Goal: Task Accomplishment & Management: Complete application form

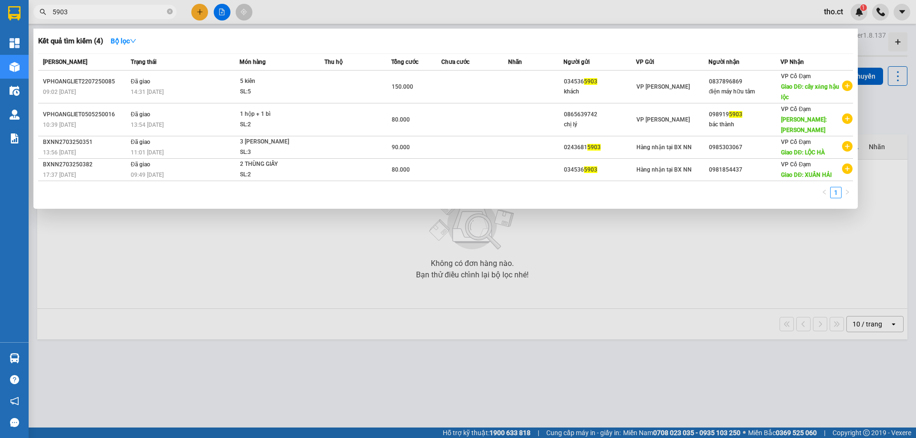
click at [133, 10] on input "5903" at bounding box center [108, 12] width 113 height 10
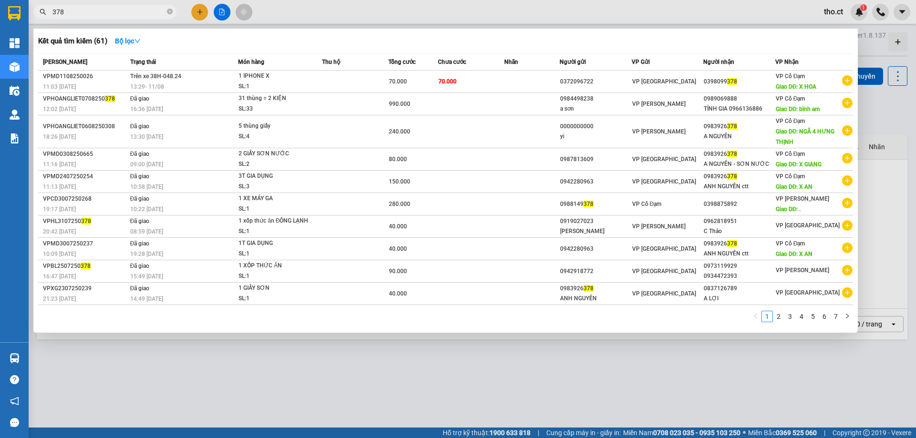
click at [117, 14] on input "378" at bounding box center [108, 12] width 113 height 10
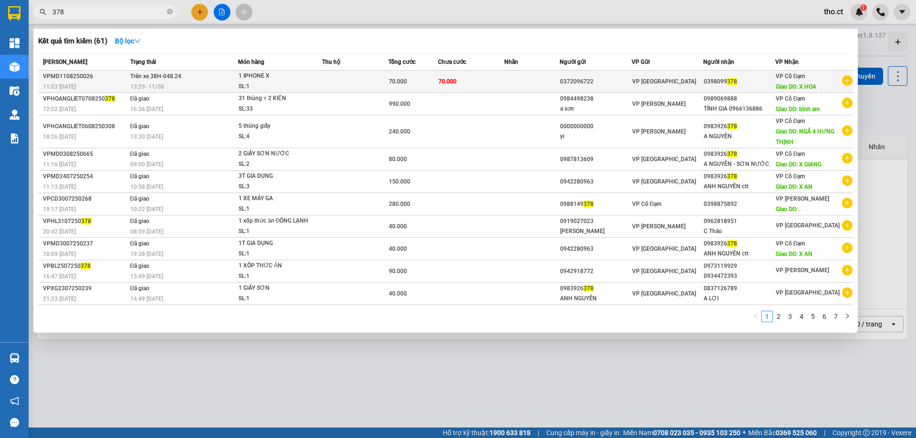
type input "378"
click at [170, 79] on span "Trên xe 38H-048.24" at bounding box center [155, 76] width 51 height 7
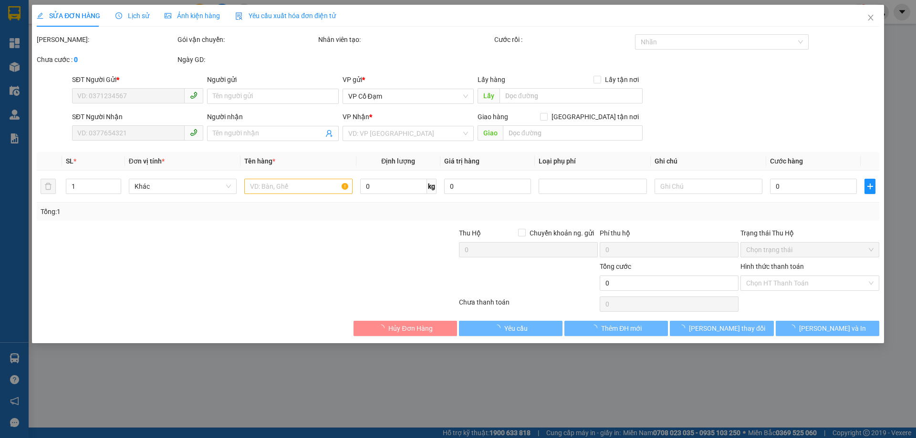
type input "0372096722"
type input "0398099378"
type input "X HOA"
type input "70.000"
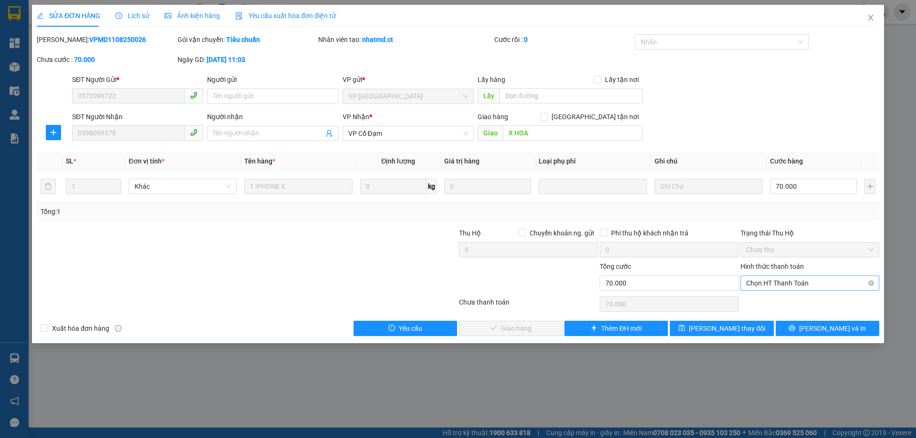
click at [783, 283] on span "Chọn HT Thanh Toán" at bounding box center [809, 283] width 127 height 14
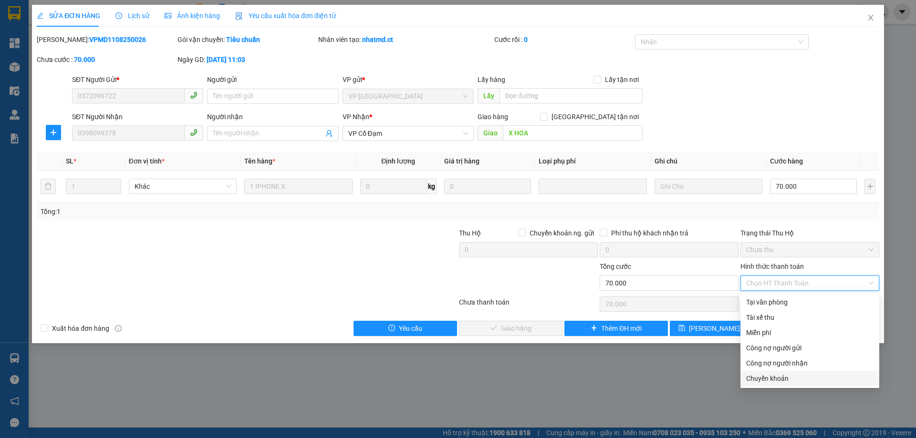
click at [776, 382] on div "Chuyển khoản" at bounding box center [809, 378] width 127 height 10
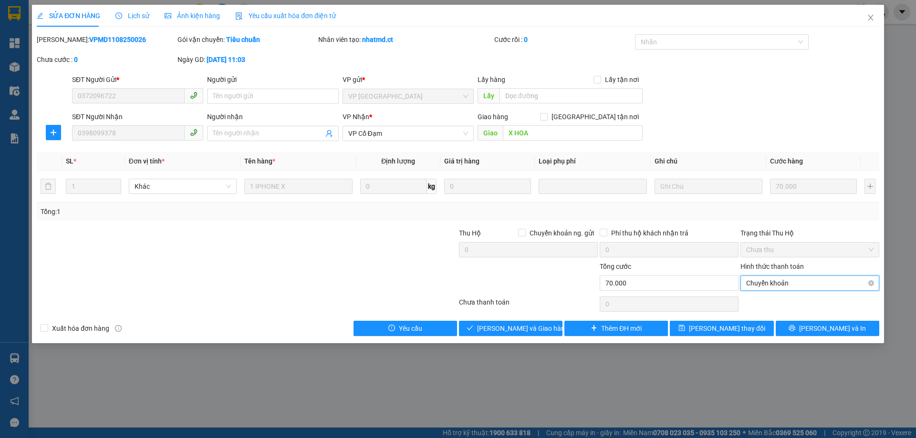
click at [788, 288] on span "Chuyển khoản" at bounding box center [809, 283] width 127 height 14
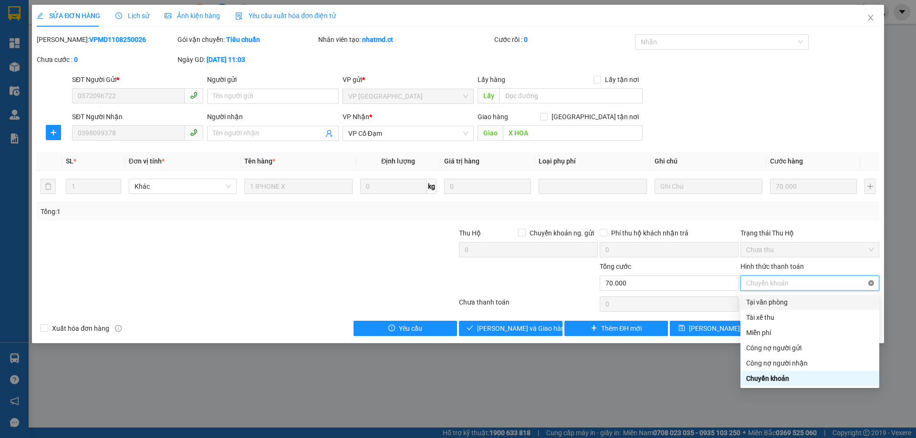
type input "70.000"
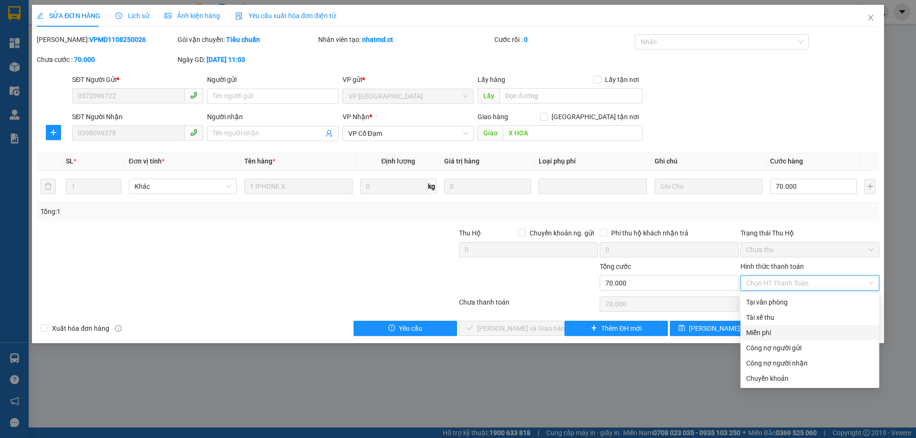
click at [676, 375] on div "SỬA ĐƠN HÀNG Lịch sử Ảnh kiện hàng Yêu cầu xuất hóa đơn điện tử Total Paid Fee …" at bounding box center [458, 219] width 916 height 438
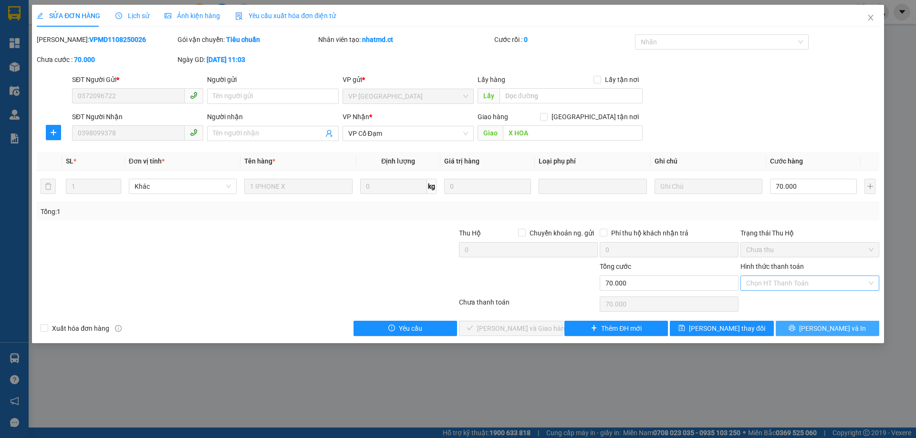
click at [824, 328] on span "[PERSON_NAME] và In" at bounding box center [832, 328] width 67 height 10
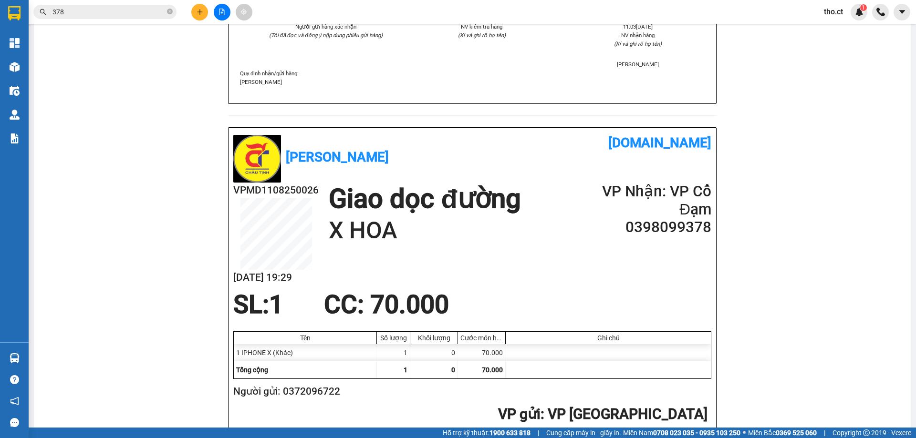
scroll to position [286, 0]
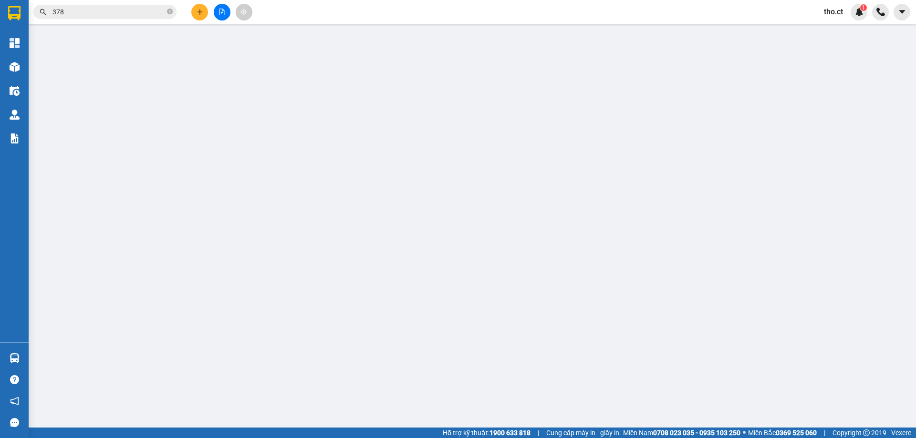
type input "0372096722"
type input "0398099378"
type input "X HOA"
type input "70.000"
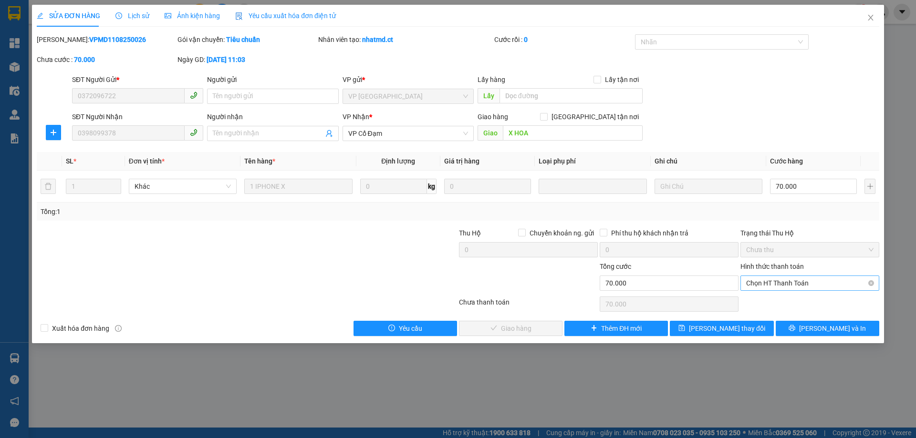
click at [831, 285] on span "Chọn HT Thanh Toán" at bounding box center [809, 283] width 127 height 14
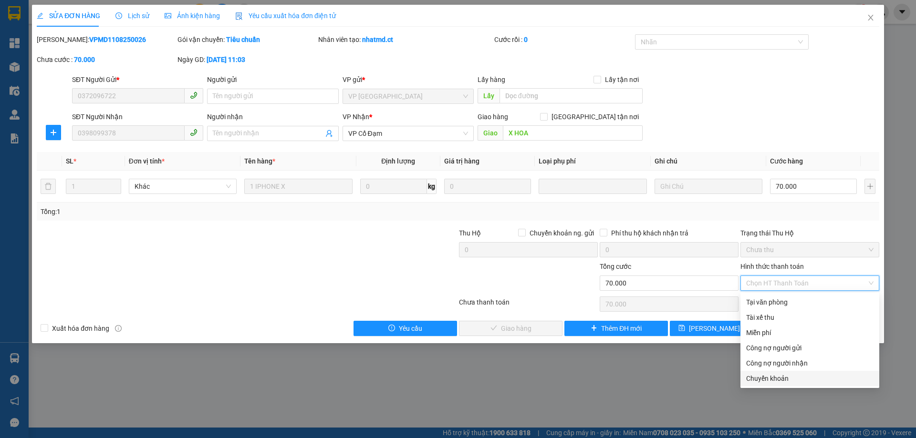
click at [760, 380] on div "Chuyển khoản" at bounding box center [809, 378] width 127 height 10
type input "0"
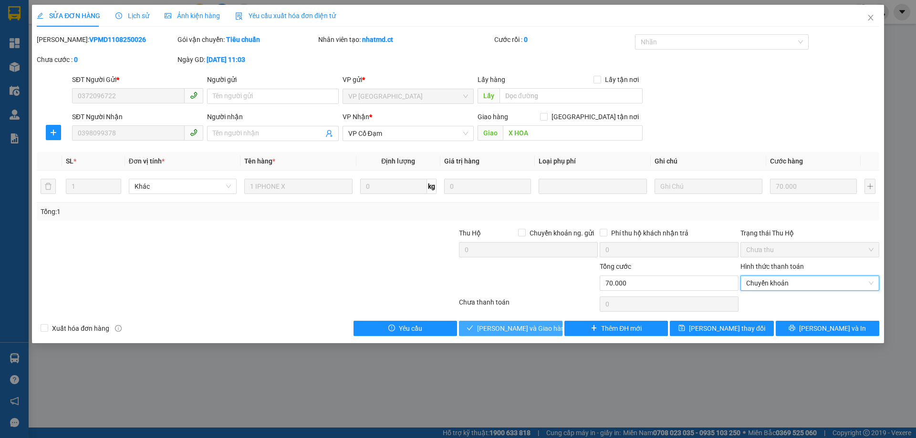
click at [514, 329] on span "[PERSON_NAME] và Giao hàng" at bounding box center [523, 328] width 92 height 10
click at [876, 22] on span "Close" at bounding box center [870, 18] width 27 height 27
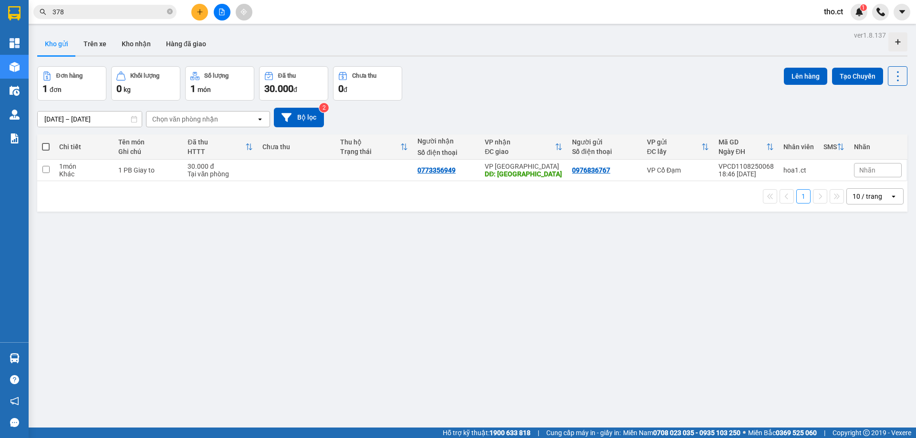
drag, startPoint x: 512, startPoint y: 102, endPoint x: 356, endPoint y: 1, distance: 185.3
click at [509, 100] on div "ver 1.8.137 Kho gửi Trên xe Kho nhận Hàng đã giao Đơn hàng 1 đơn Khối lượng 0 k…" at bounding box center [471, 248] width 877 height 438
click at [132, 12] on input "378" at bounding box center [108, 12] width 113 height 10
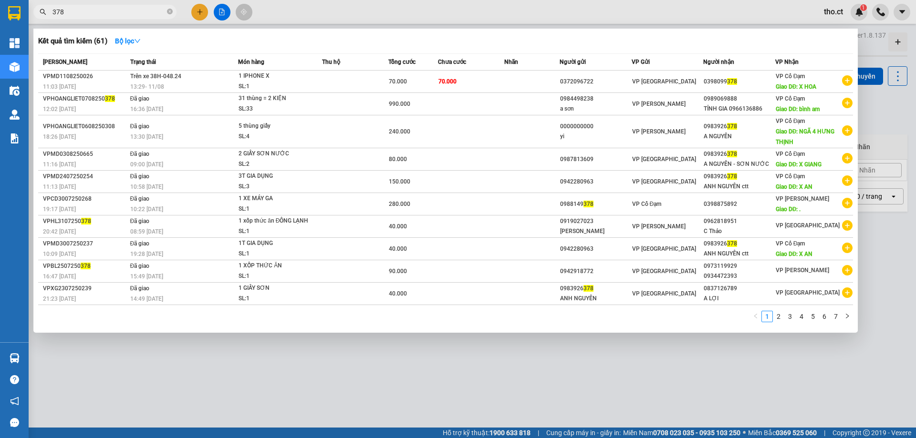
click at [132, 12] on input "378" at bounding box center [108, 12] width 113 height 10
type input "5888"
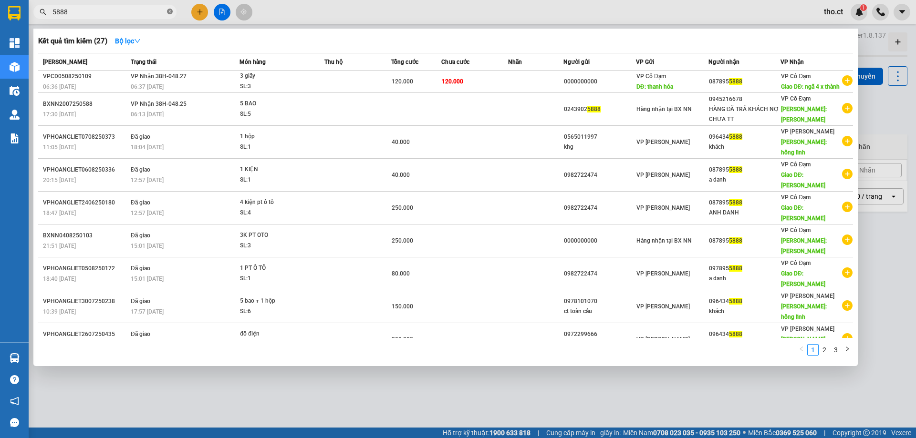
click at [172, 11] on icon "close-circle" at bounding box center [170, 12] width 6 height 6
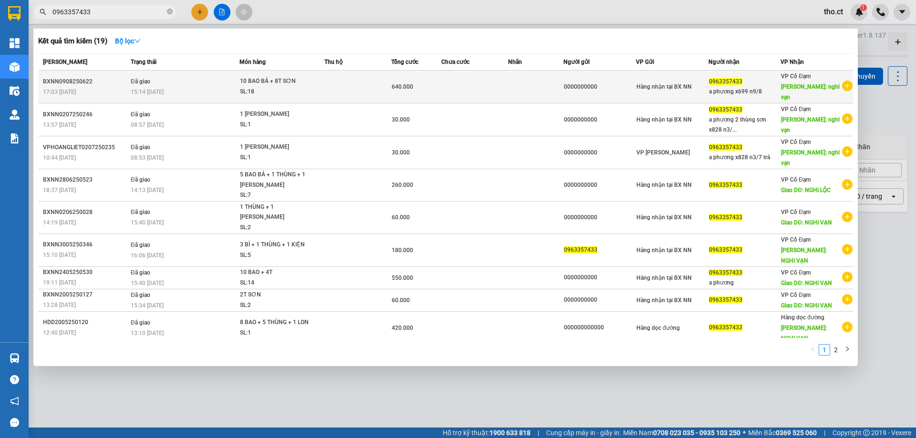
type input "0963357433"
click at [270, 87] on div "SL: 18" at bounding box center [276, 92] width 72 height 10
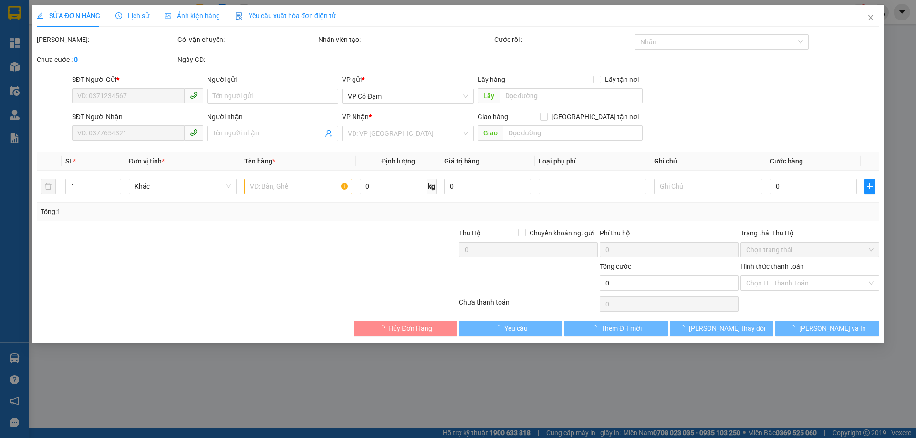
type input "0000000000"
type input "0963357433"
type input "a phương x699 n9/8"
type input "nghi vạn"
type input "640.000"
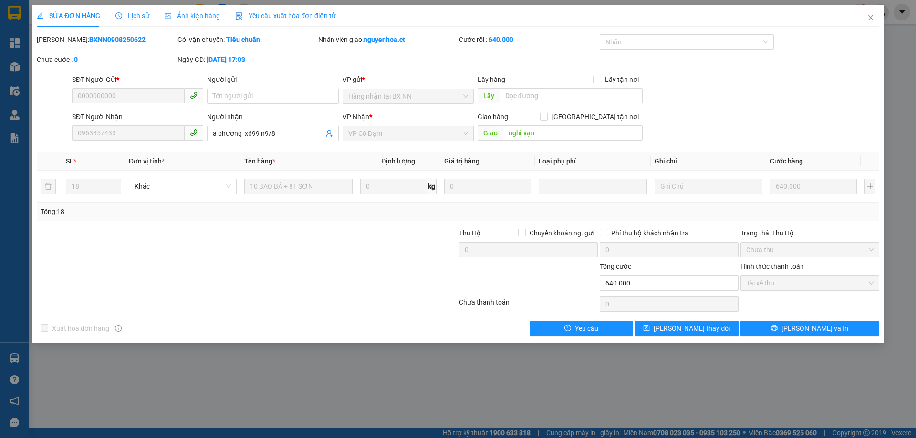
click at [135, 17] on span "Lịch sử" at bounding box center [132, 16] width 34 height 8
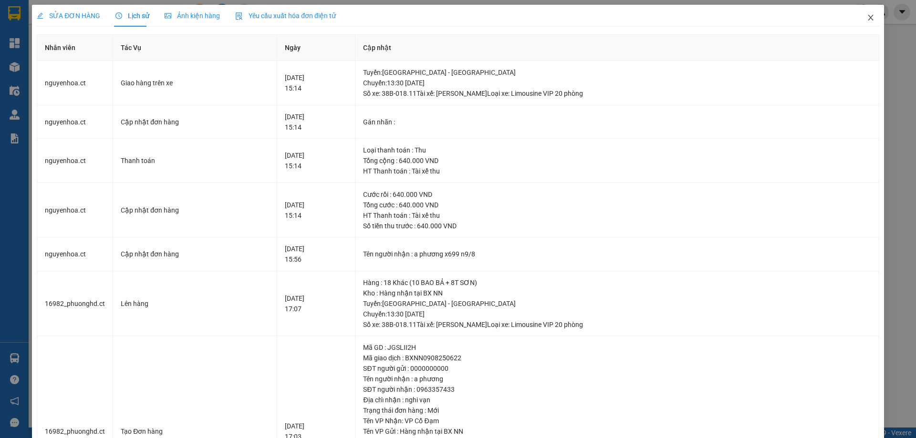
click at [866, 19] on icon "close" at bounding box center [870, 18] width 8 height 8
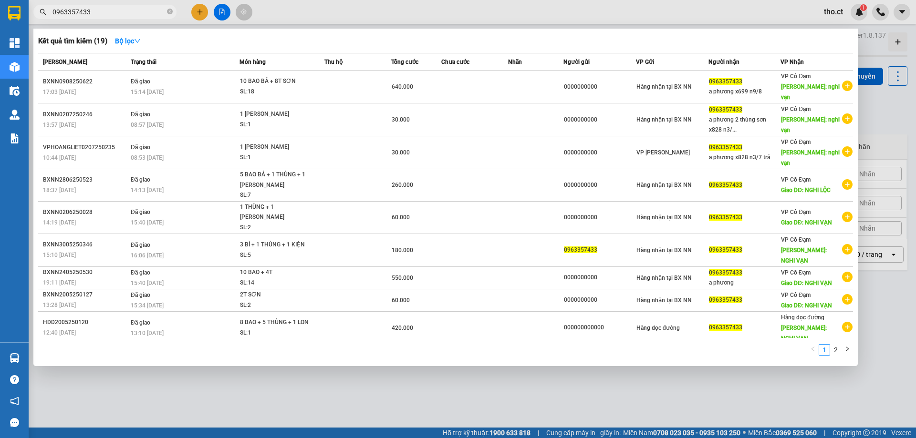
click at [147, 13] on input "0963357433" at bounding box center [108, 12] width 113 height 10
click at [170, 14] on icon "close-circle" at bounding box center [170, 12] width 6 height 6
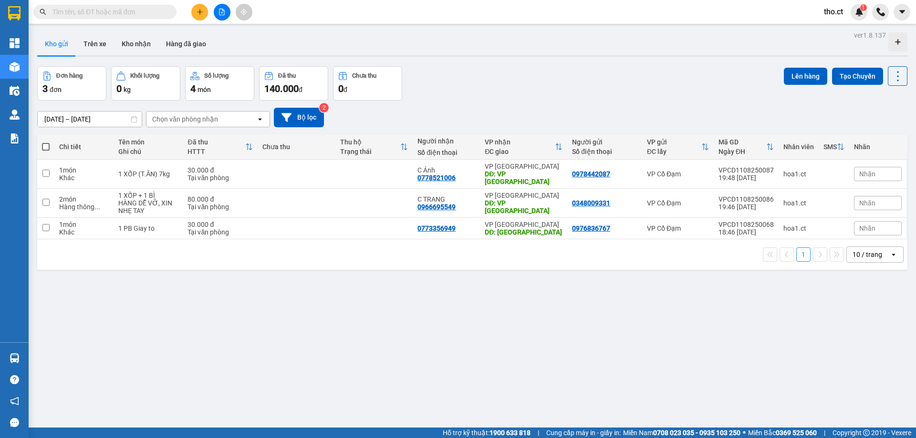
click at [329, 35] on div "Kho gửi Trên xe Kho nhận Hàng đã giao" at bounding box center [472, 44] width 870 height 25
click at [112, 12] on input "text" at bounding box center [108, 12] width 113 height 10
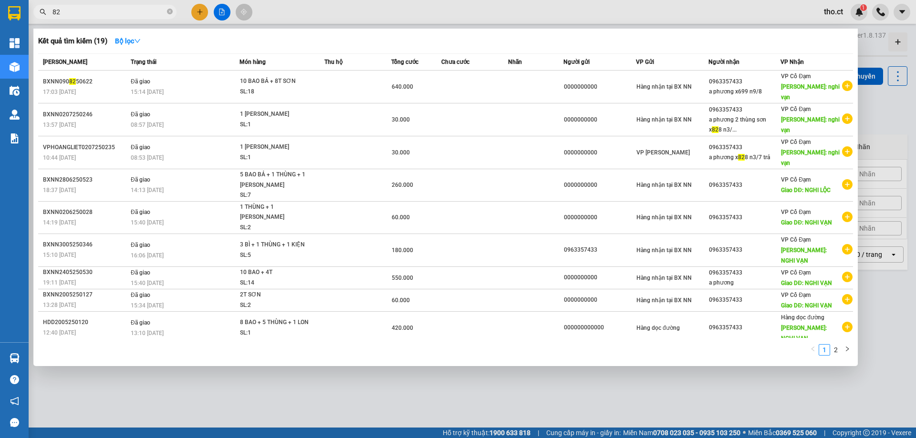
type input "828"
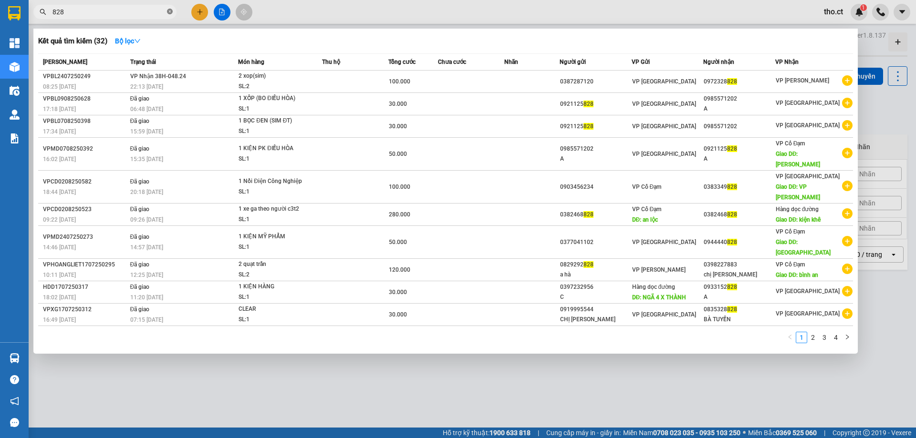
click at [171, 13] on icon "close-circle" at bounding box center [170, 12] width 6 height 6
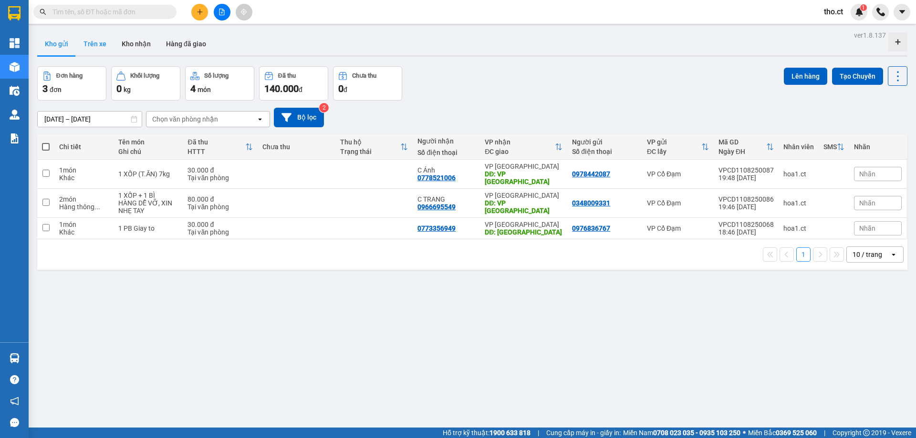
click at [103, 48] on button "Trên xe" at bounding box center [95, 43] width 38 height 23
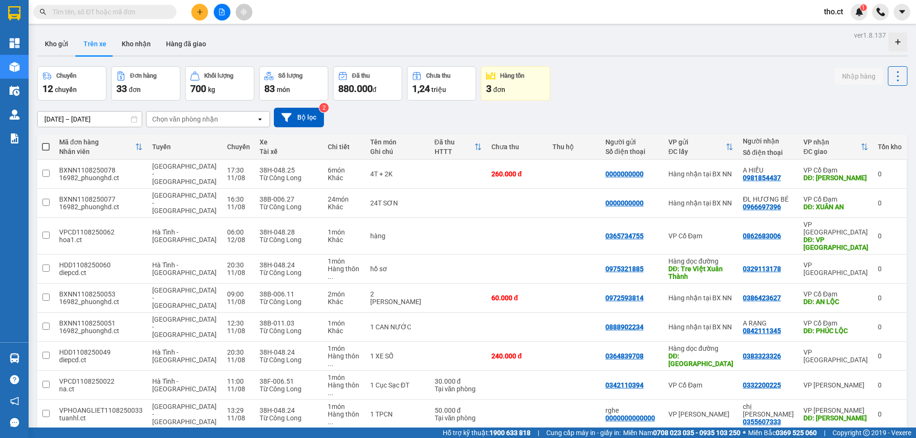
click at [416, 113] on div "[DATE] – [DATE] Press the down arrow key to interact with the calendar and sele…" at bounding box center [472, 118] width 870 height 20
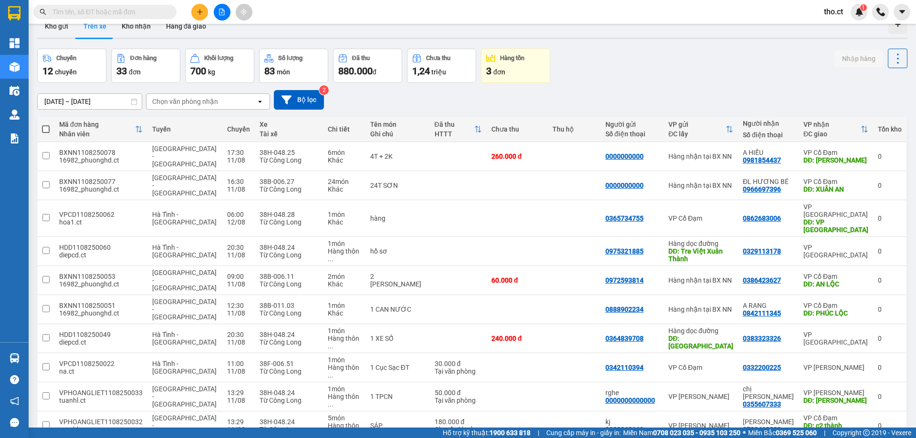
scroll to position [44, 0]
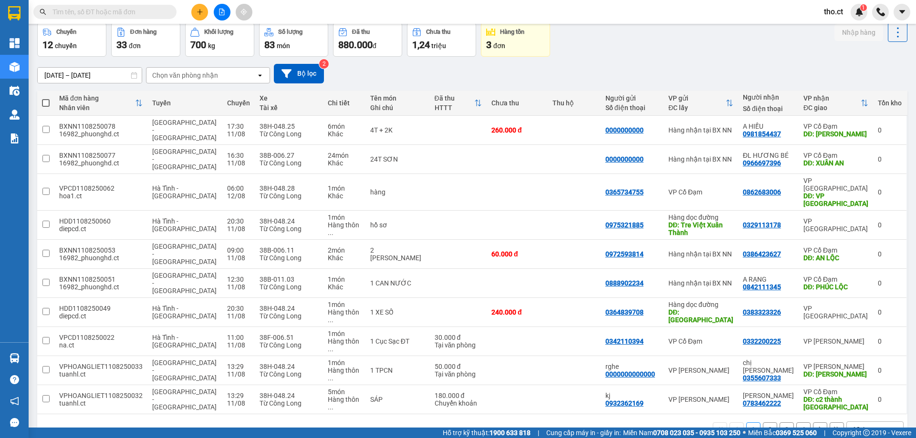
click at [762, 422] on button "2" at bounding box center [769, 429] width 14 height 14
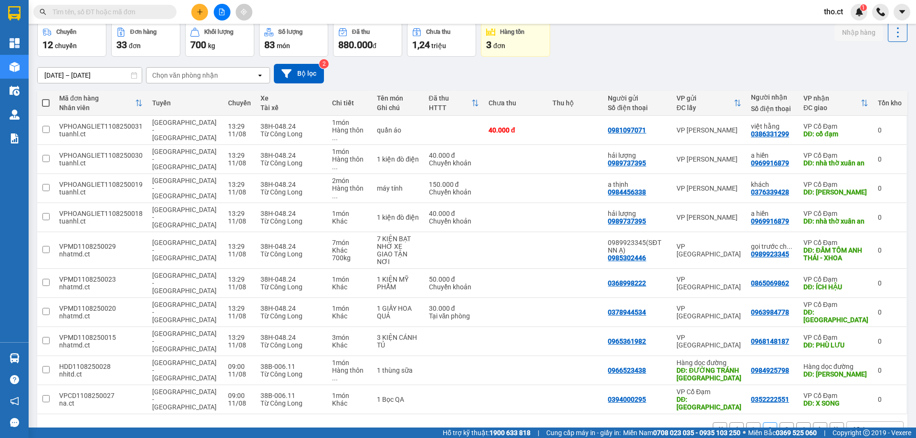
click at [401, 400] on div "ver 1.8.137 Kho gửi Trên xe Kho nhận Hàng đã giao Chuyến 12 chuyến Đơn hàng 33 …" at bounding box center [471, 217] width 877 height 464
click at [103, 9] on input "text" at bounding box center [108, 12] width 113 height 10
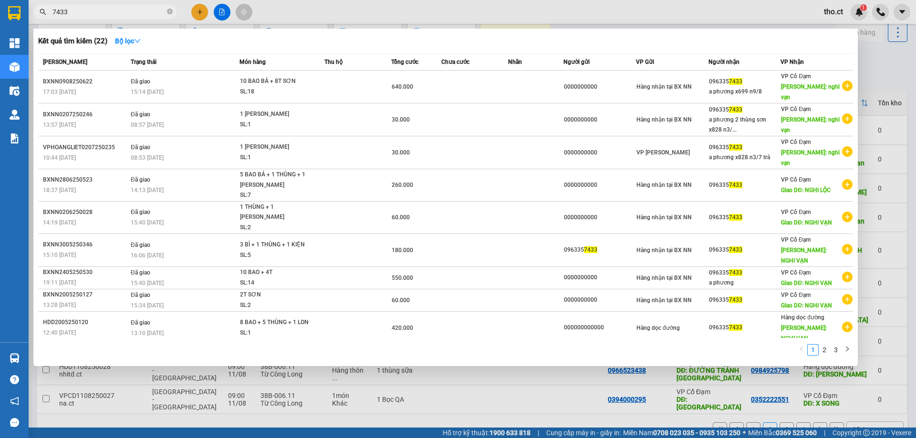
type input "7433"
click at [199, 14] on div at bounding box center [458, 219] width 916 height 438
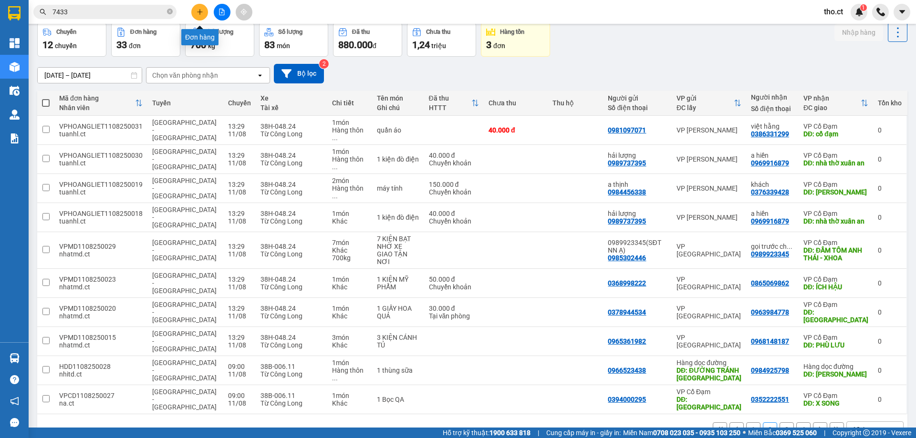
click at [197, 6] on button at bounding box center [199, 12] width 17 height 17
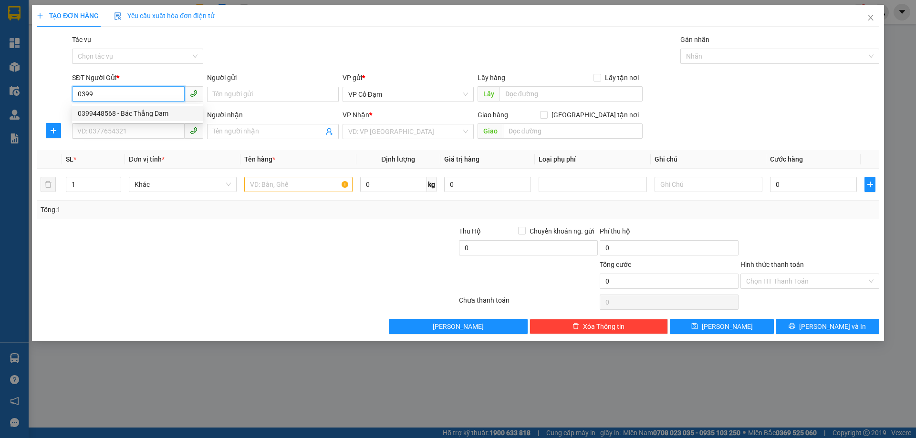
click at [148, 117] on div "0399448568 - Bác Thắng Dam" at bounding box center [138, 113] width 120 height 10
type input "0399448568"
type input "Bác Thắng Dam"
type input "0399448568"
type input "Bác Thắng Dam"
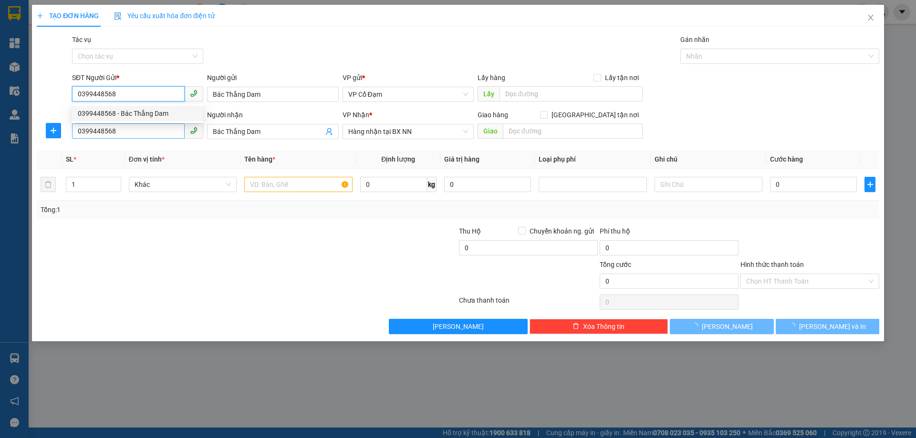
type input "30.000"
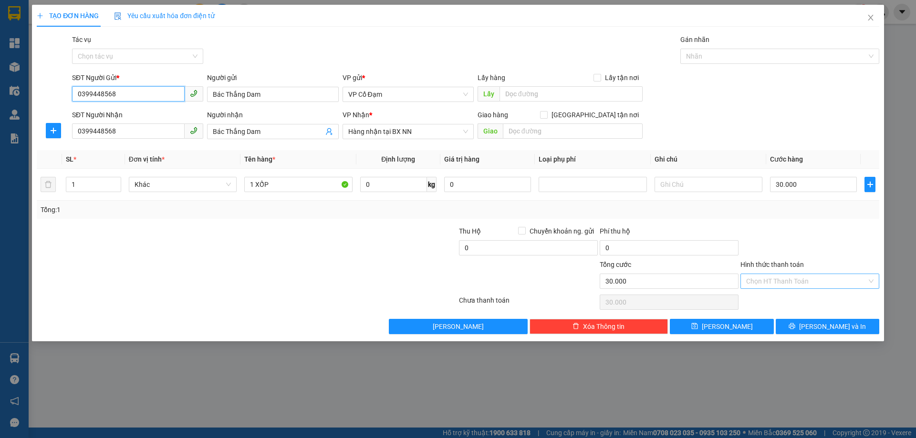
type input "0399448568"
click at [773, 279] on input "Hình thức thanh toán" at bounding box center [806, 281] width 121 height 14
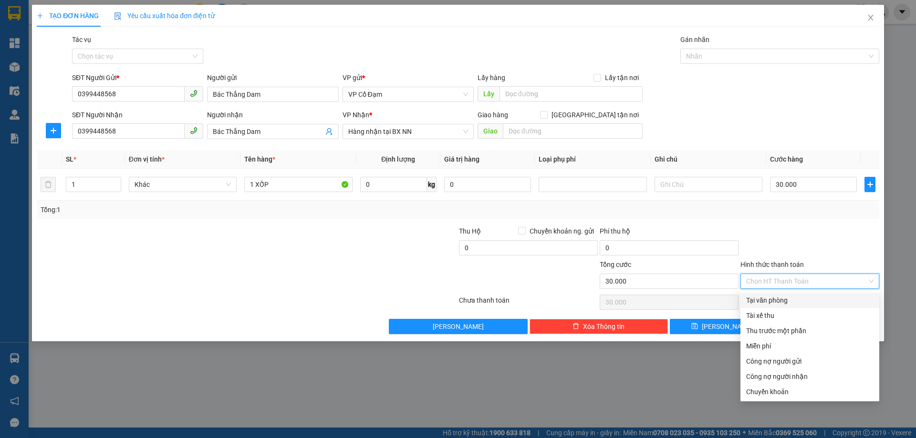
click at [772, 297] on div "Tại văn phòng" at bounding box center [809, 300] width 127 height 10
type input "0"
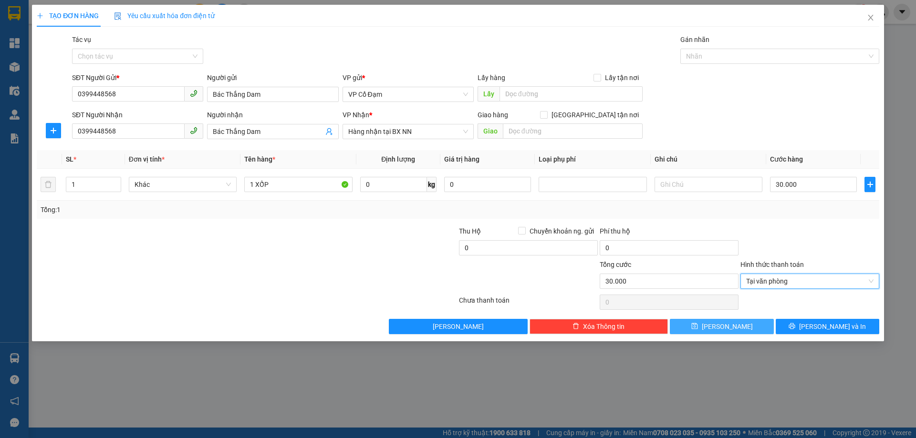
click at [742, 320] on button "[PERSON_NAME]" at bounding box center [720, 326] width 103 height 15
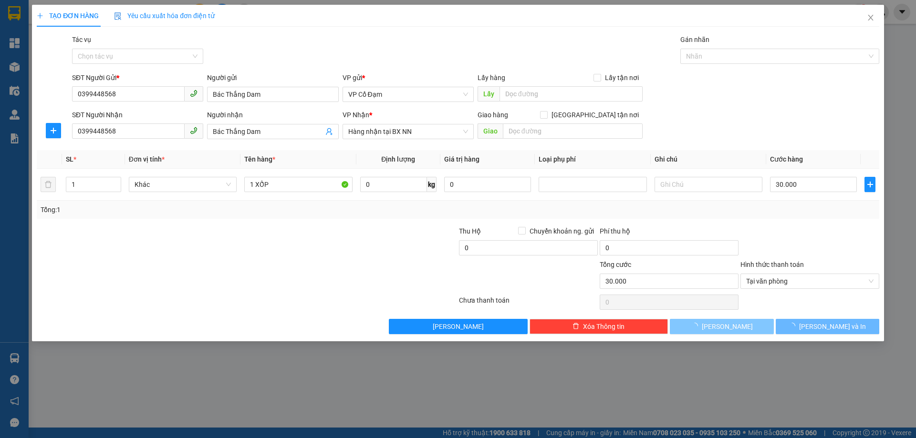
type input "0"
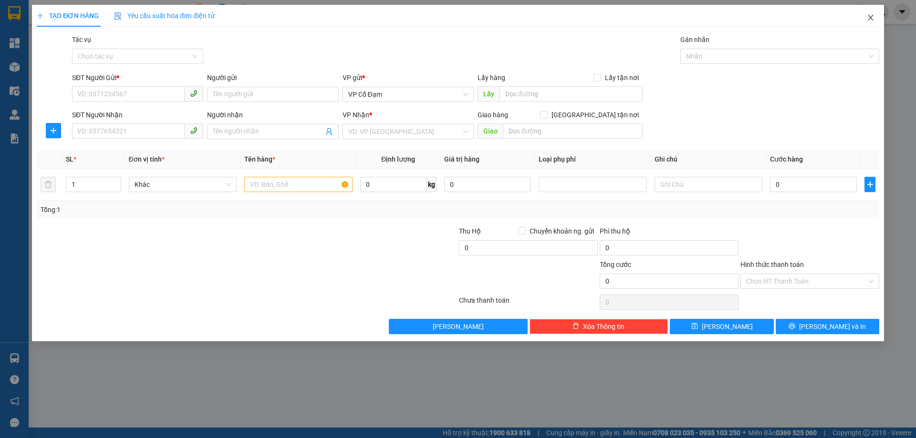
click at [871, 19] on icon "close" at bounding box center [870, 18] width 8 height 8
